Goal: Task Accomplishment & Management: Manage account settings

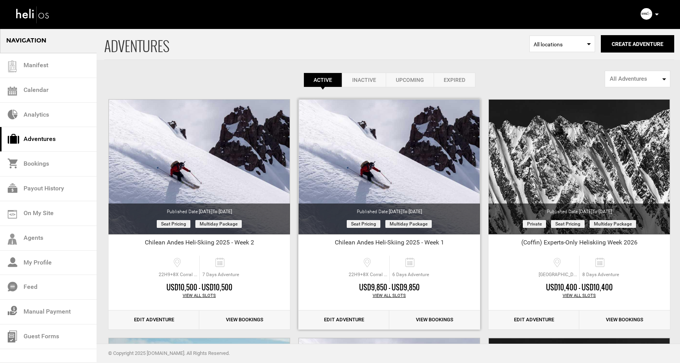
click at [352, 316] on link "Edit Adventure" at bounding box center [344, 320] width 91 height 19
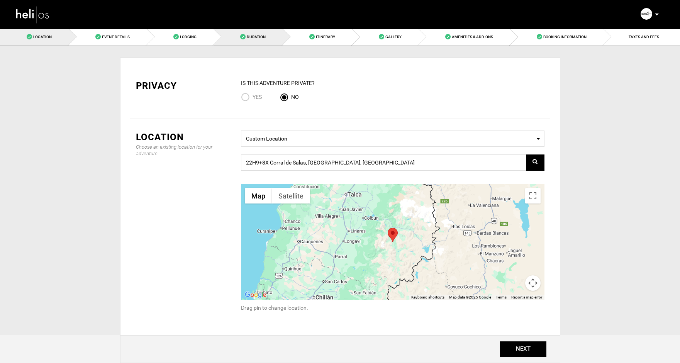
click at [250, 35] on span "Duration" at bounding box center [256, 37] width 19 height 4
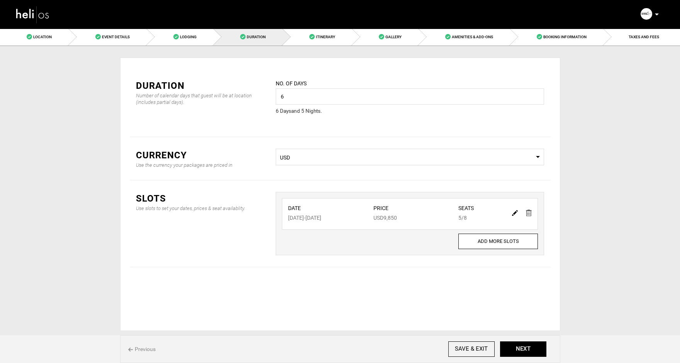
click at [514, 213] on img at bounding box center [515, 213] width 6 height 6
type input "[DATE]"
type input "9850"
type input "8"
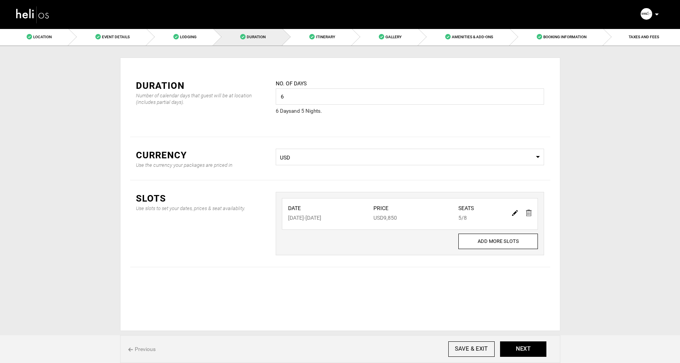
type input "5"
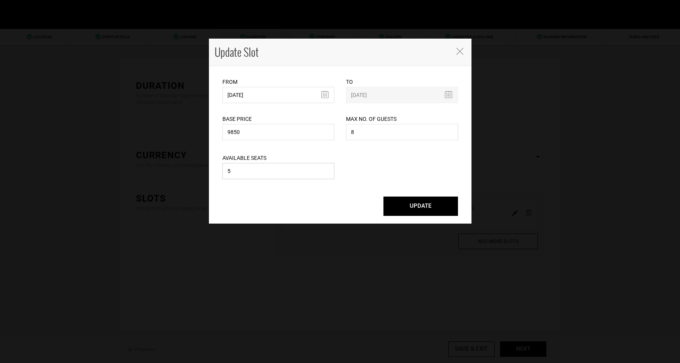
click at [236, 174] on input "5" at bounding box center [279, 171] width 112 height 16
type input "2"
click at [416, 204] on button "UPDATE" at bounding box center [421, 206] width 75 height 19
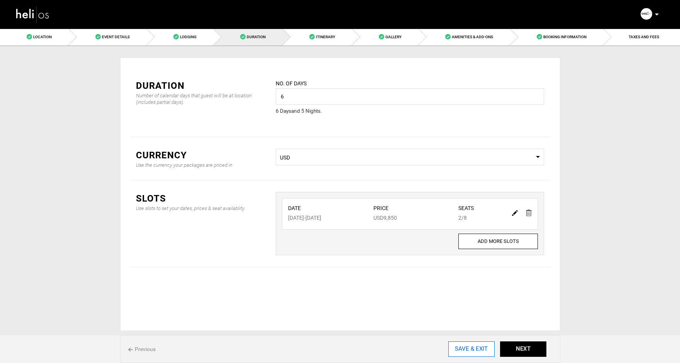
click at [464, 352] on input "SAVE & EXIT" at bounding box center [472, 349] width 46 height 15
